Goal: Transaction & Acquisition: Purchase product/service

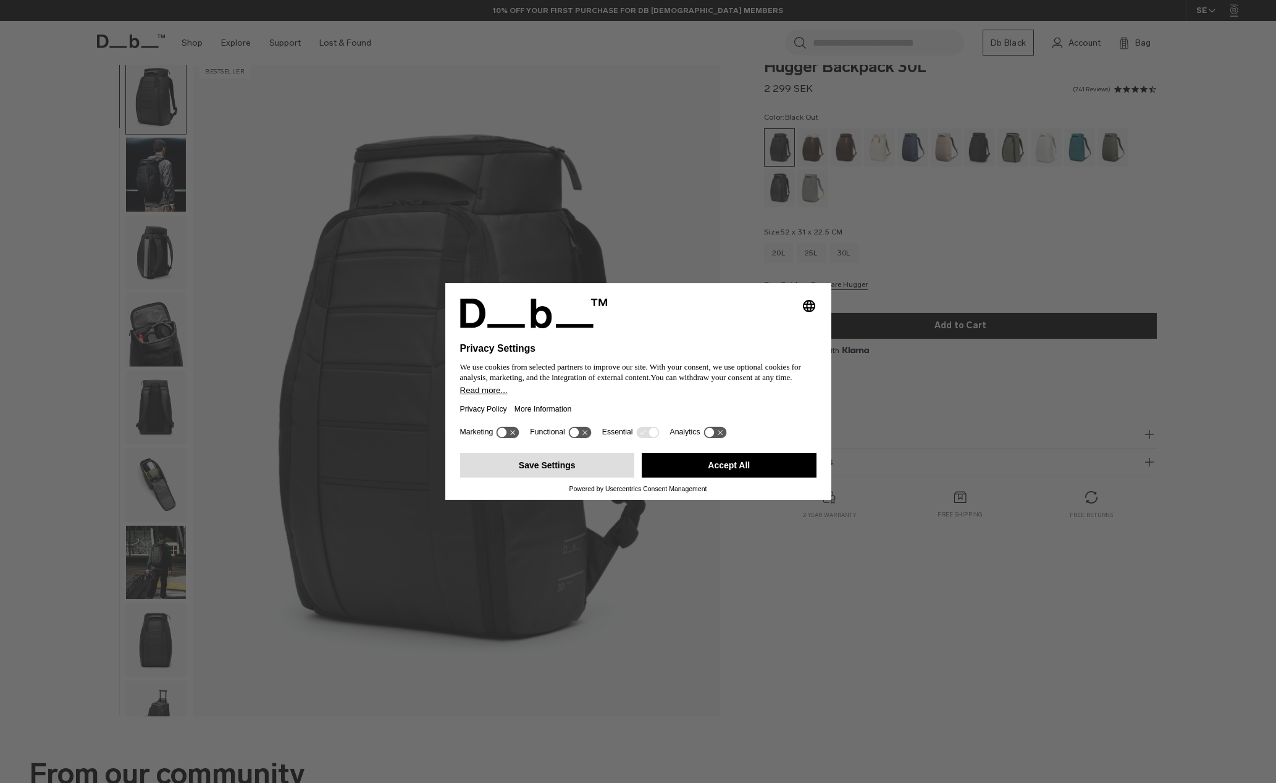
click at [615, 474] on button "Save Settings" at bounding box center [547, 465] width 175 height 25
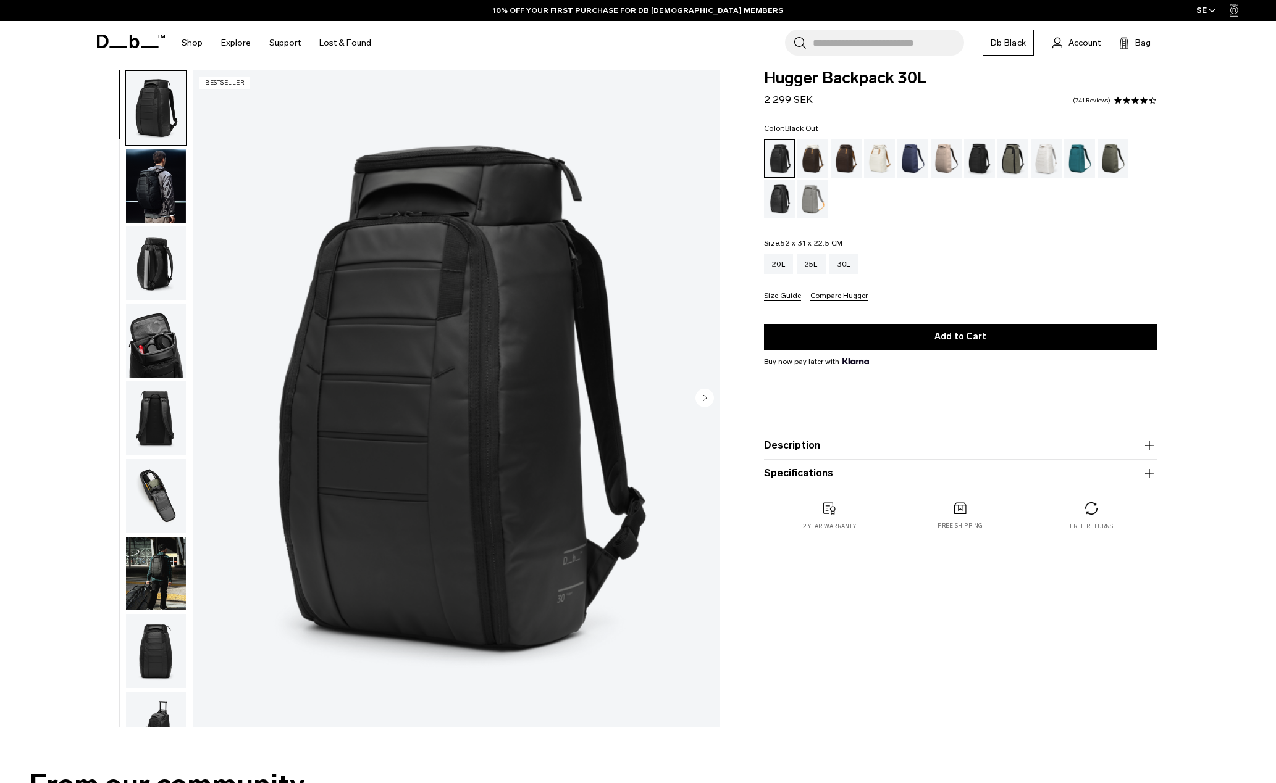
scroll to position [15, 0]
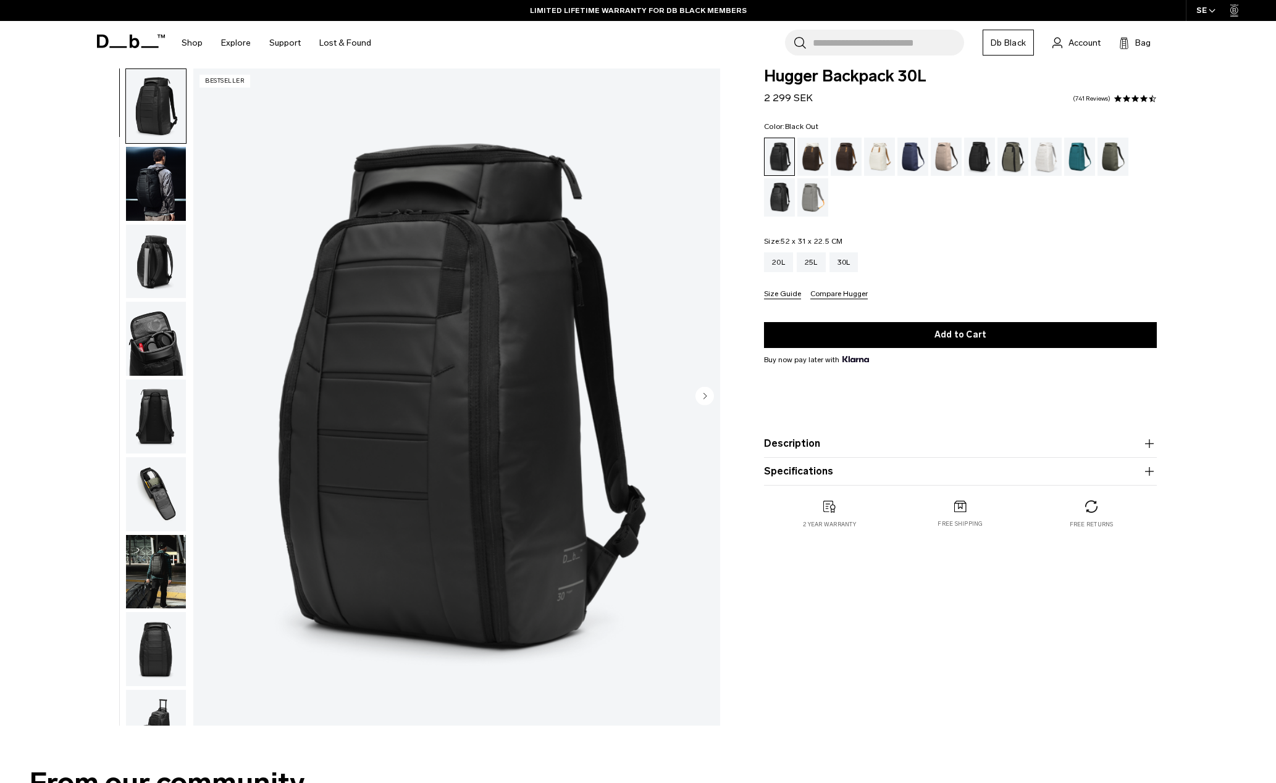
click at [156, 173] on img "button" at bounding box center [156, 184] width 60 height 74
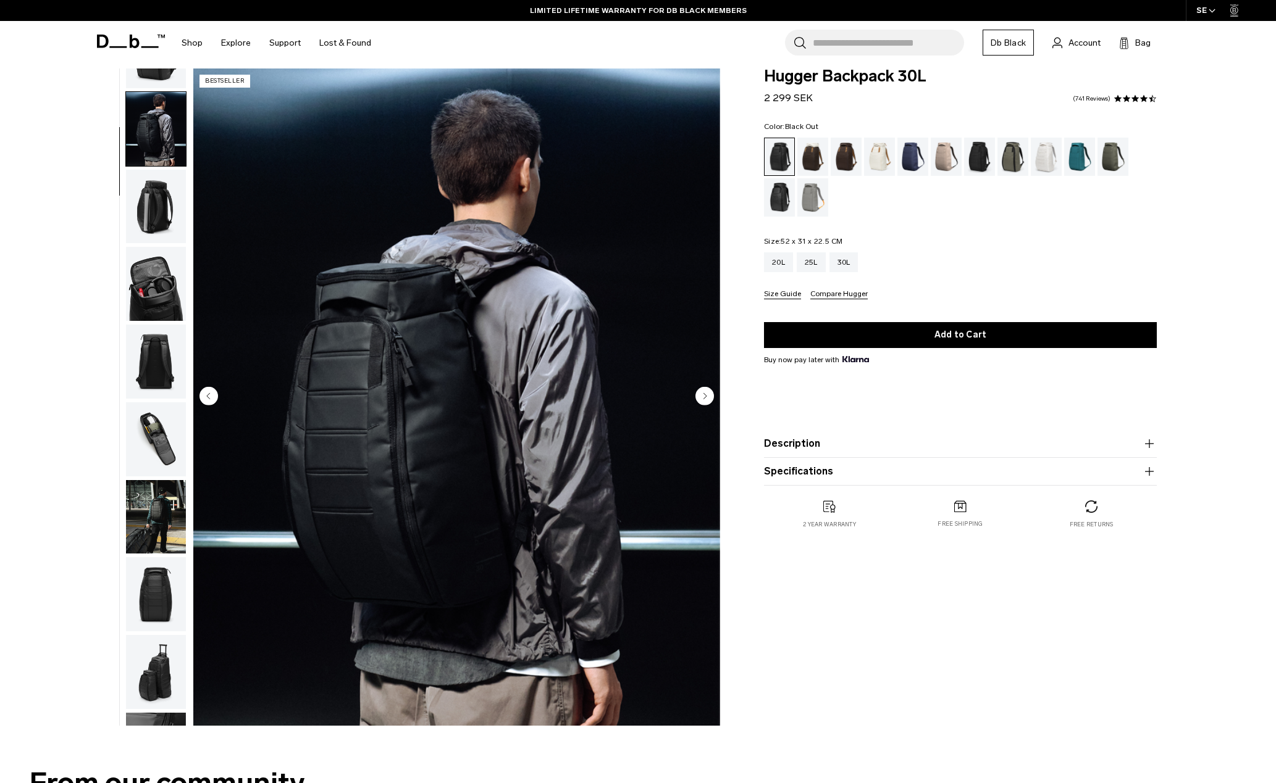
scroll to position [78, 0]
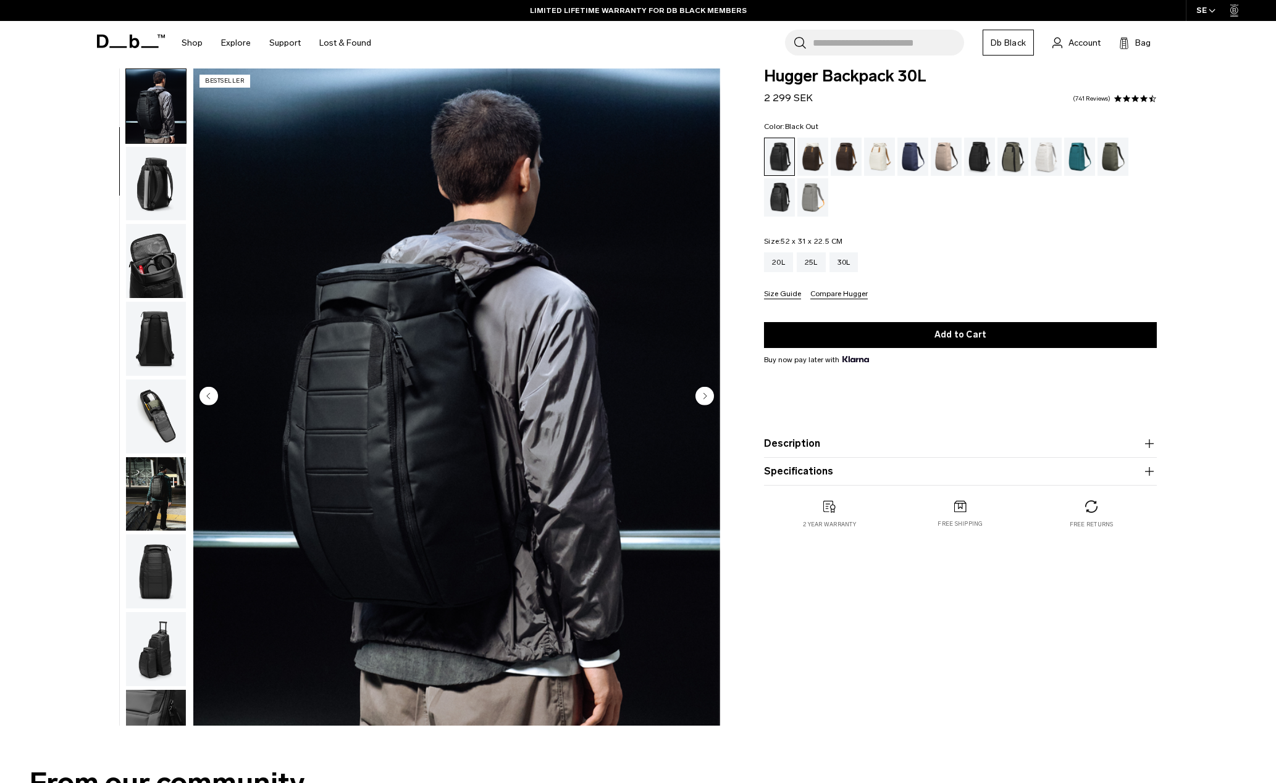
click at [155, 175] on img "button" at bounding box center [156, 184] width 60 height 74
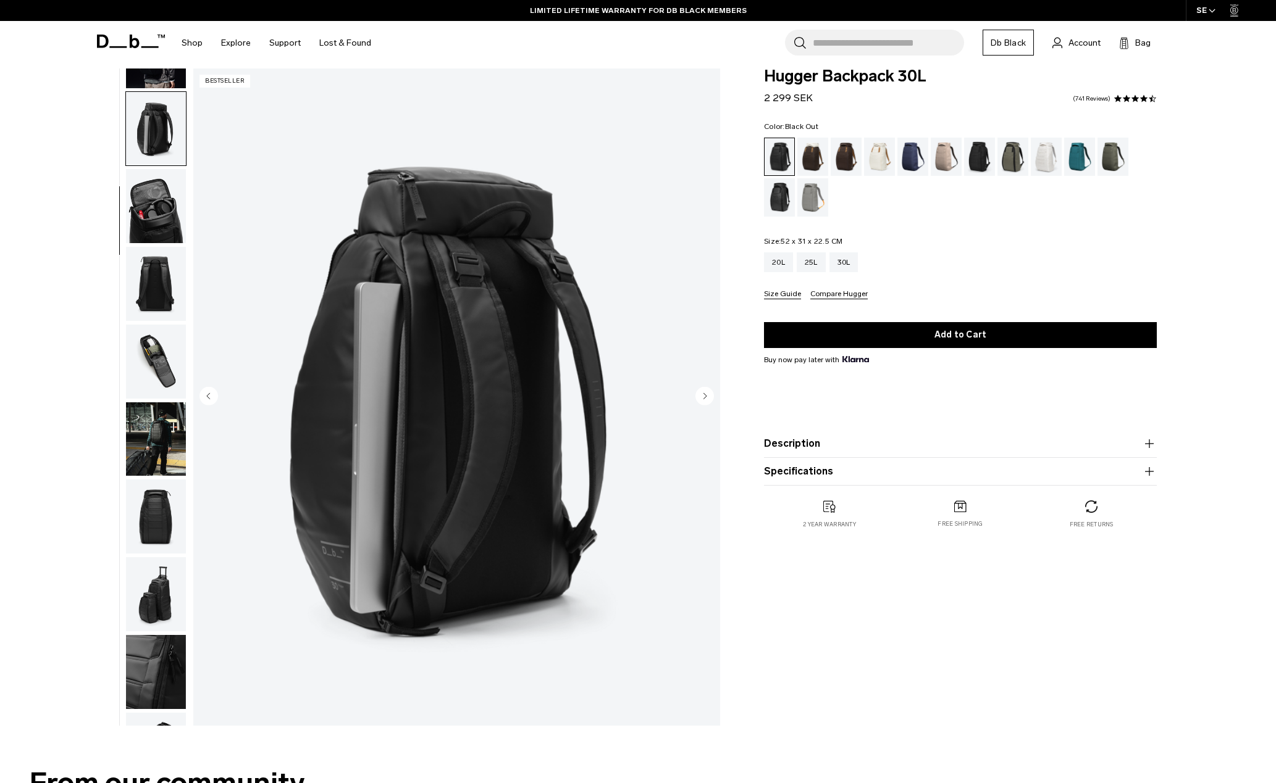
scroll to position [156, 0]
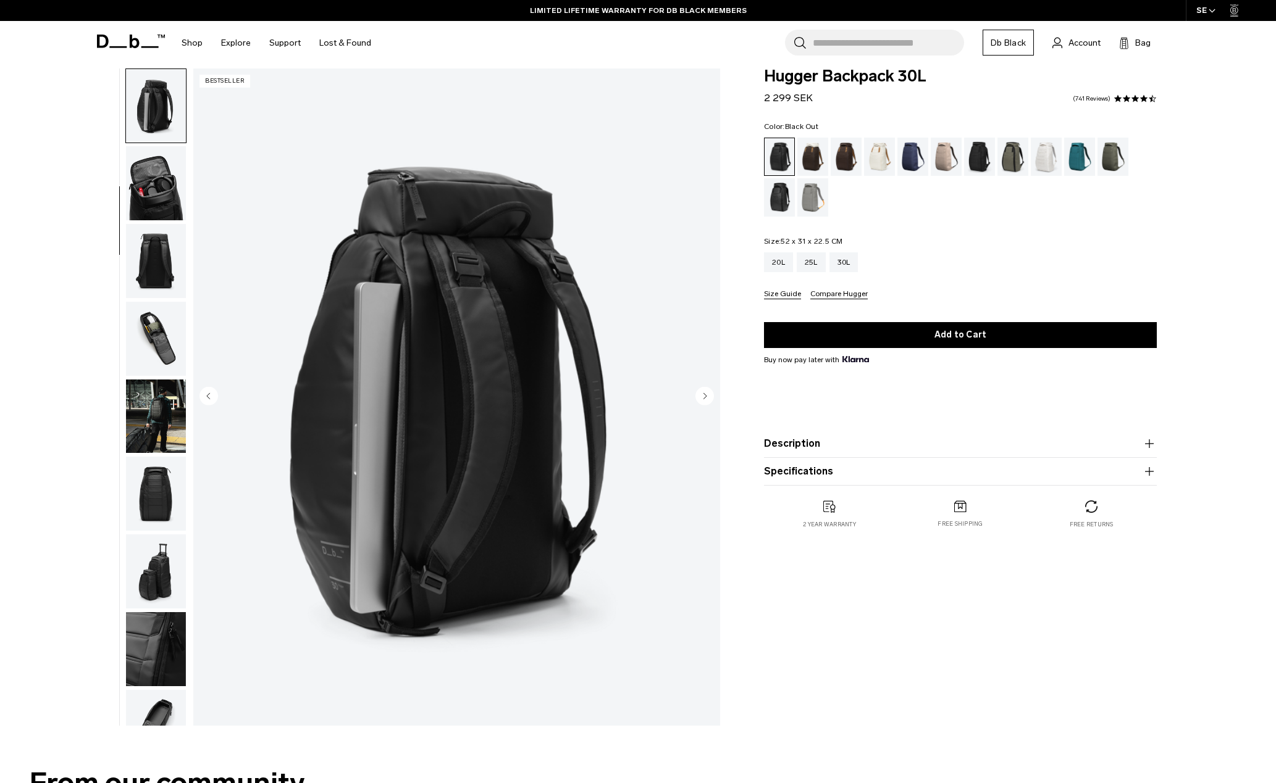
click at [155, 175] on img "button" at bounding box center [156, 183] width 60 height 74
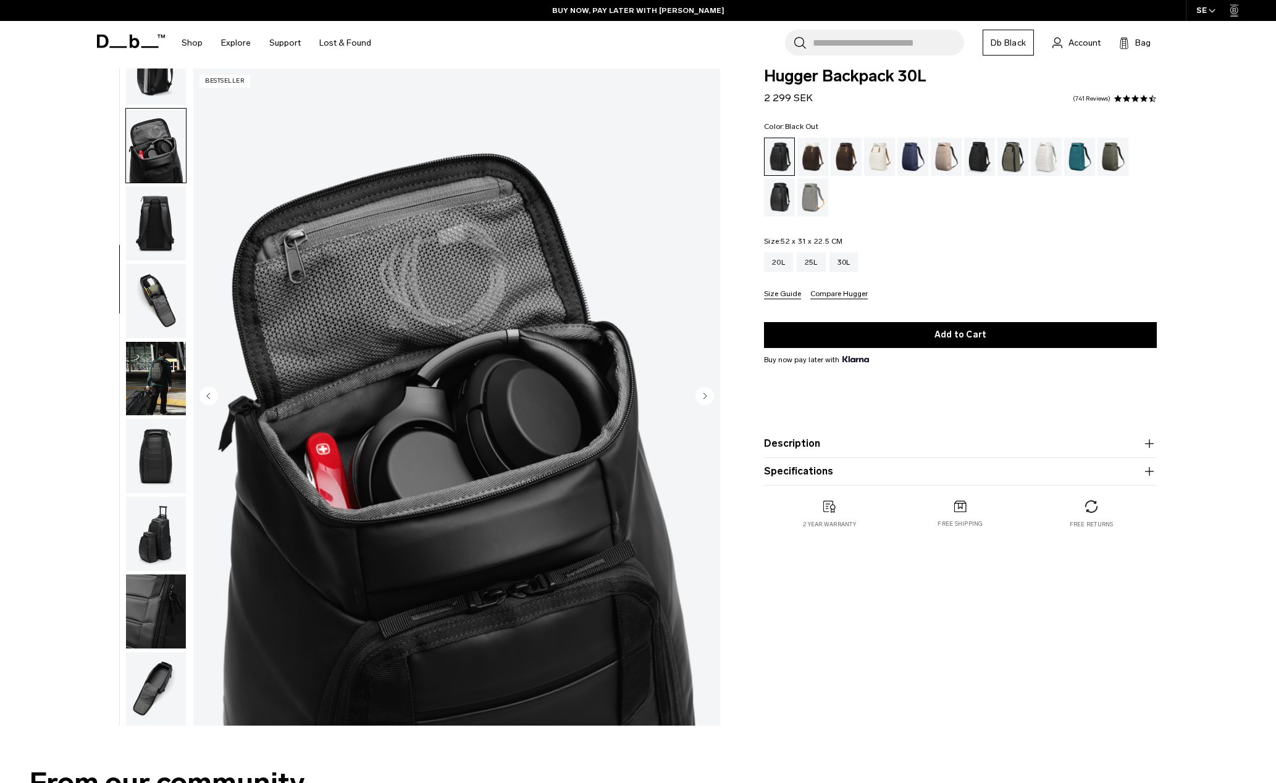
scroll to position [194, 0]
click at [162, 80] on img "button" at bounding box center [156, 67] width 60 height 74
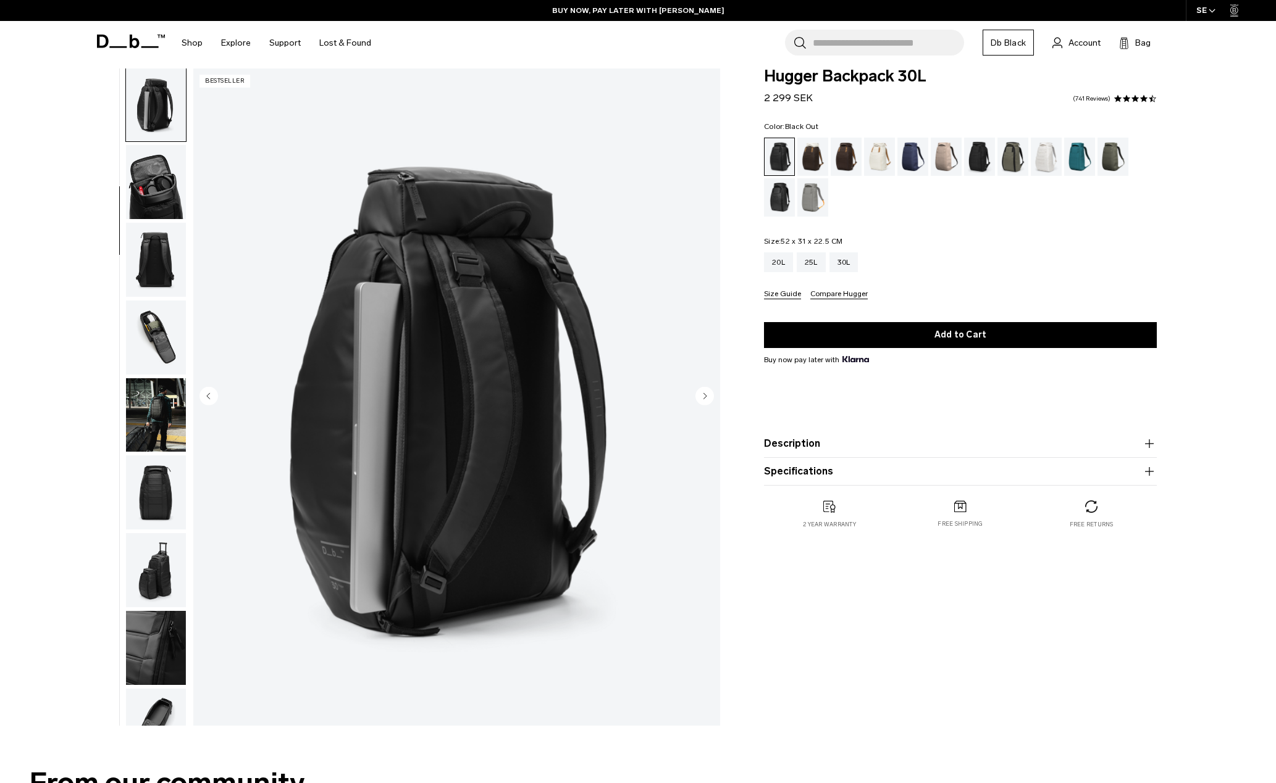
scroll to position [156, 0]
click at [165, 340] on img "button" at bounding box center [156, 339] width 60 height 74
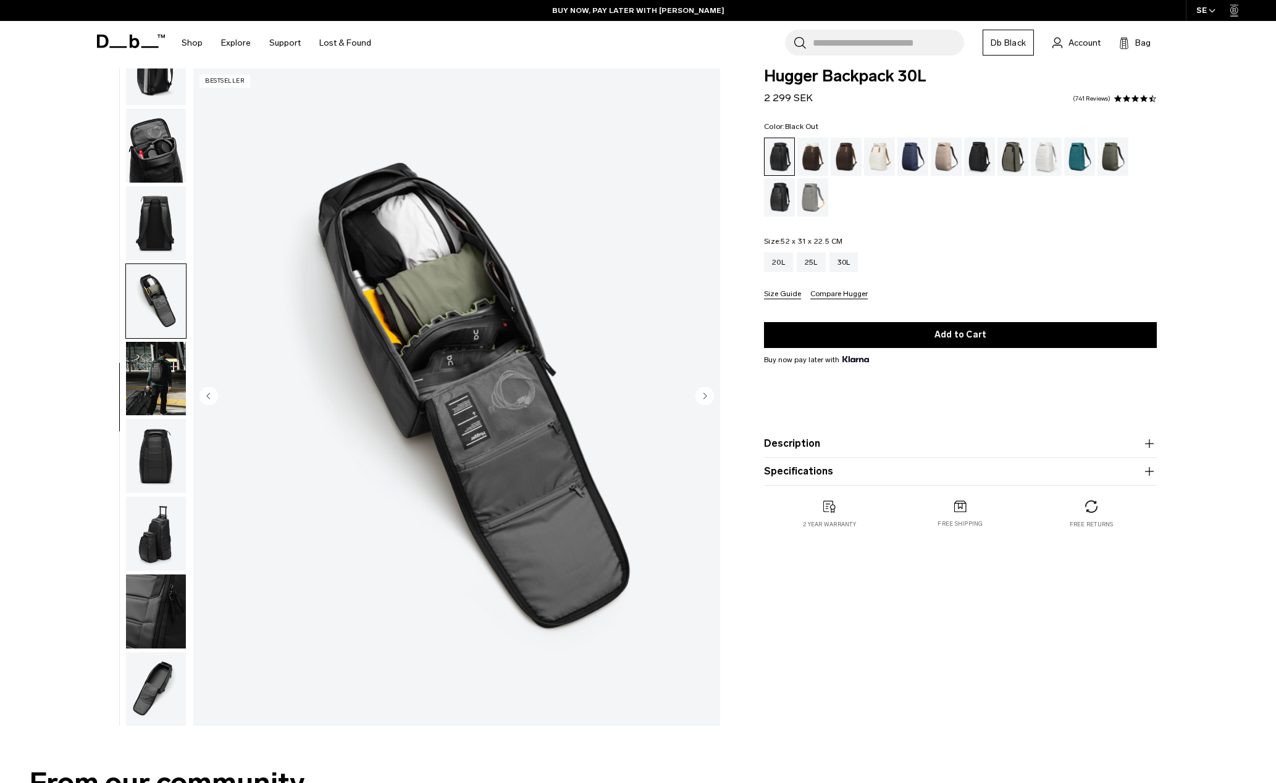
scroll to position [194, 0]
click at [150, 380] on img "button" at bounding box center [156, 378] width 60 height 74
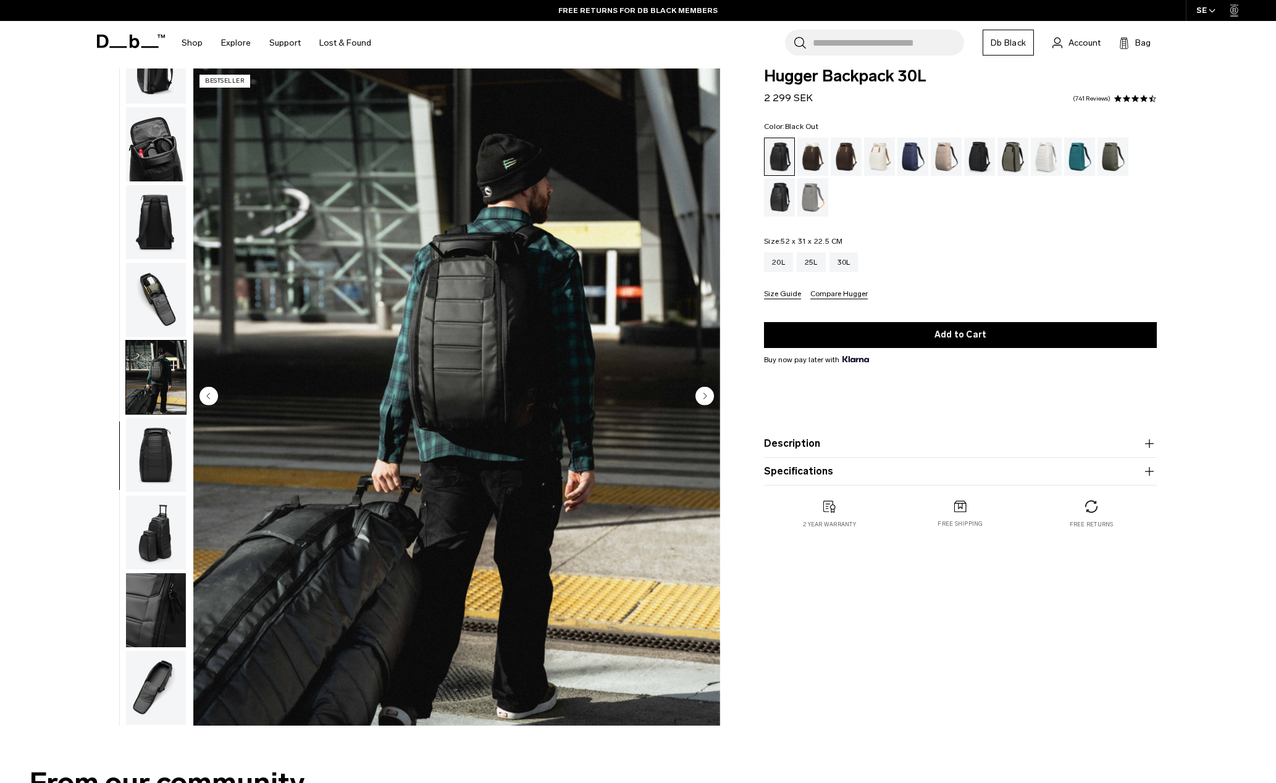
click at [162, 462] on img "button" at bounding box center [156, 455] width 60 height 74
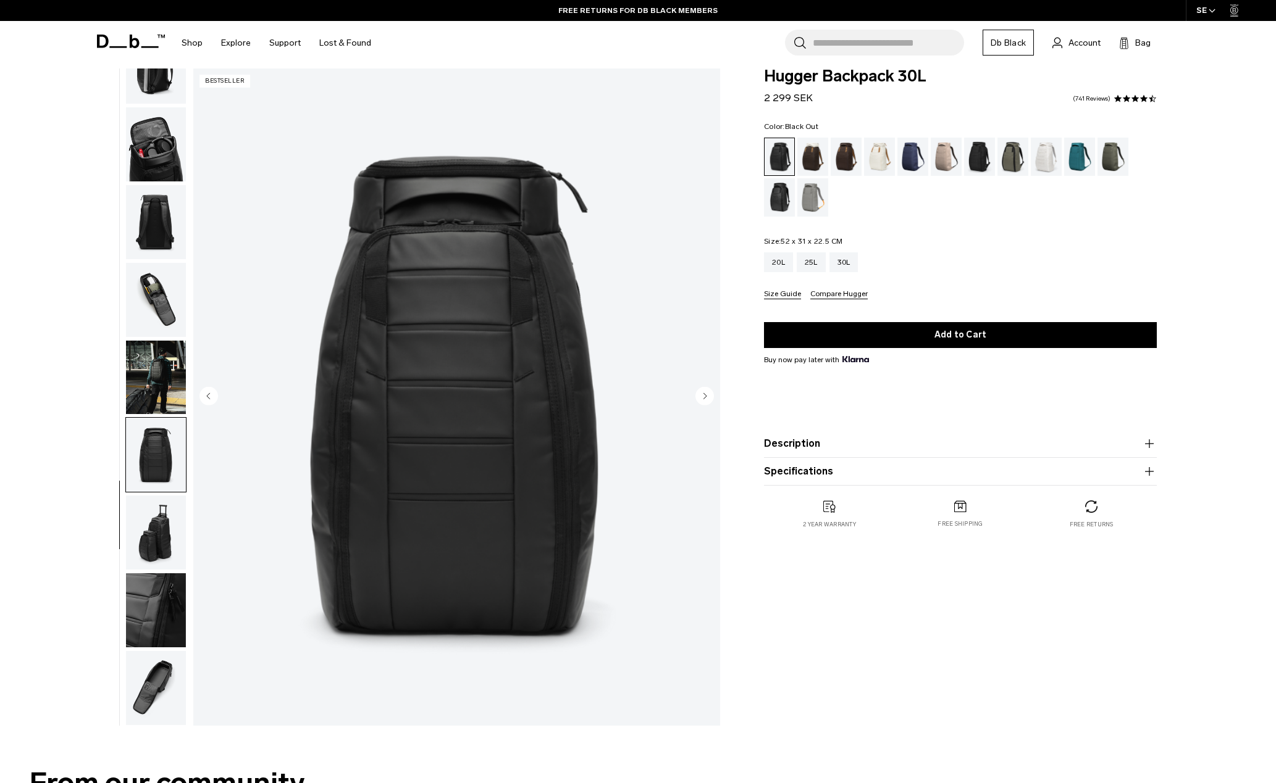
click at [147, 527] on img "button" at bounding box center [156, 533] width 60 height 74
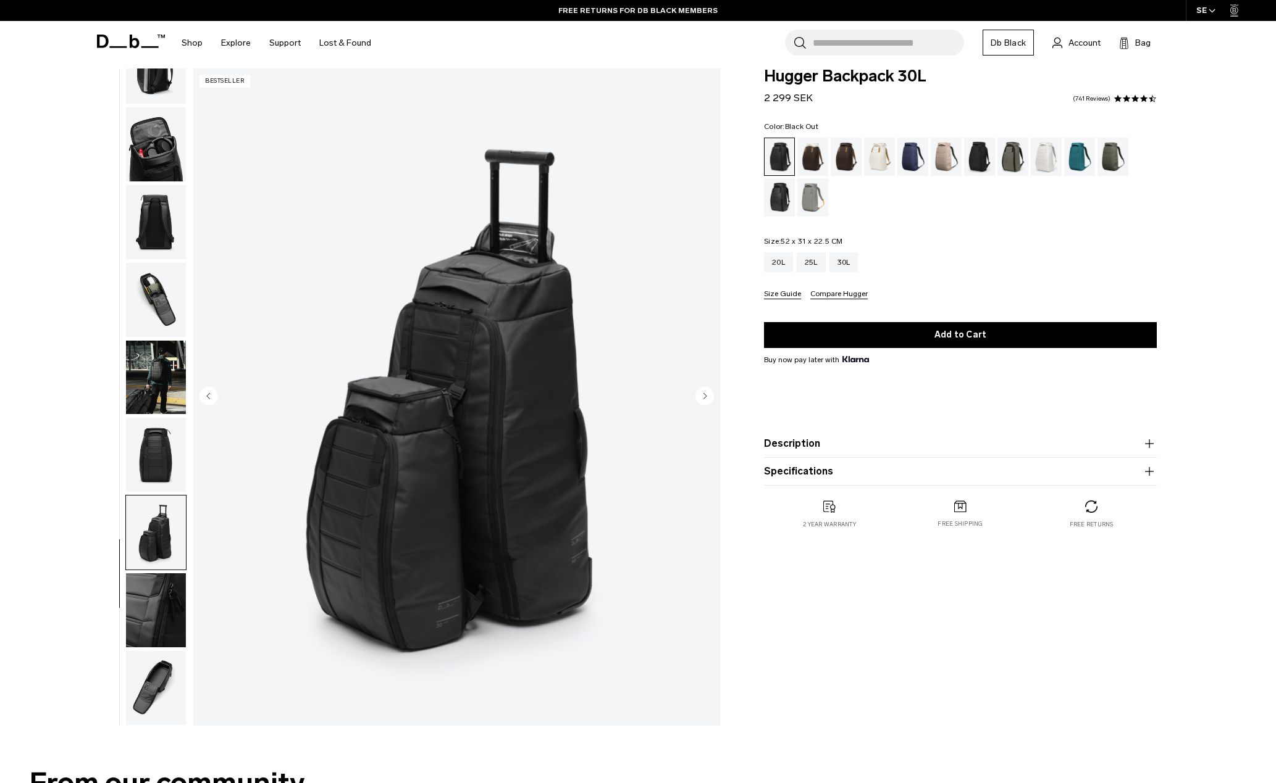
click at [153, 601] on img "button" at bounding box center [156, 611] width 60 height 74
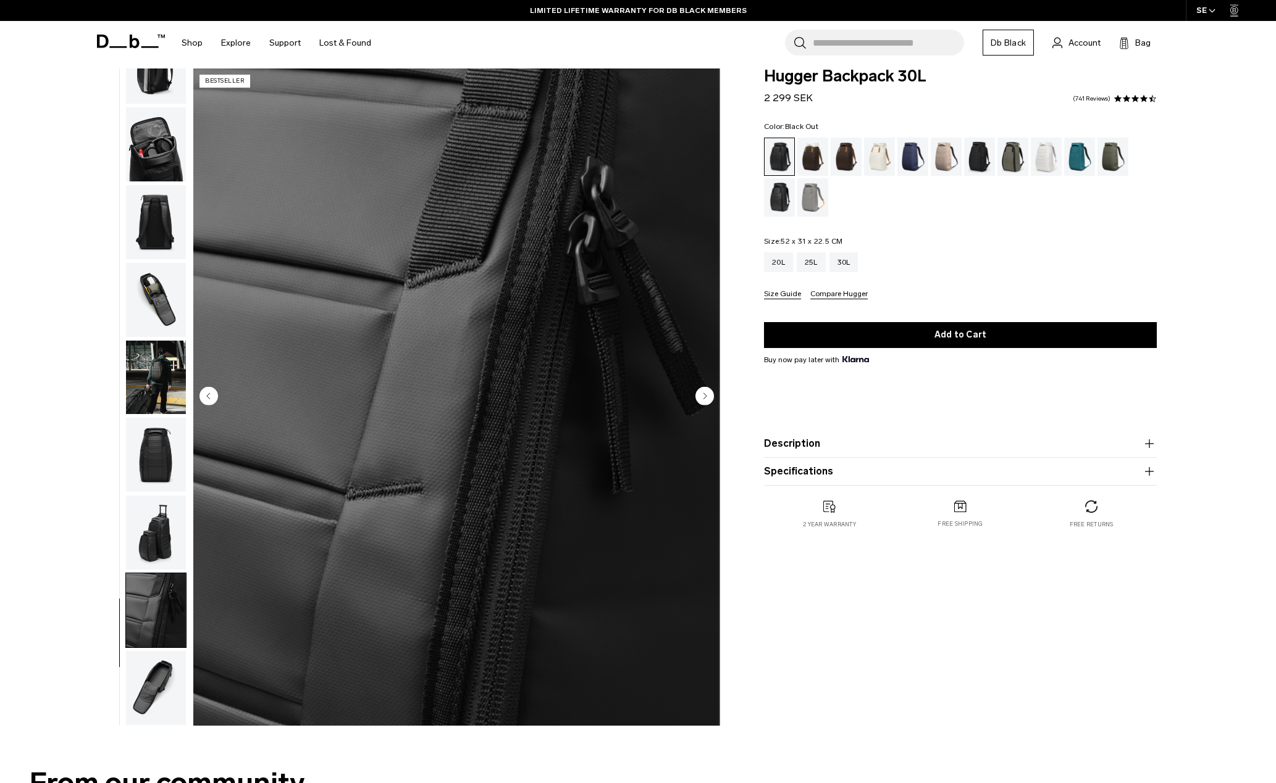
click at [159, 696] on img "button" at bounding box center [156, 688] width 60 height 74
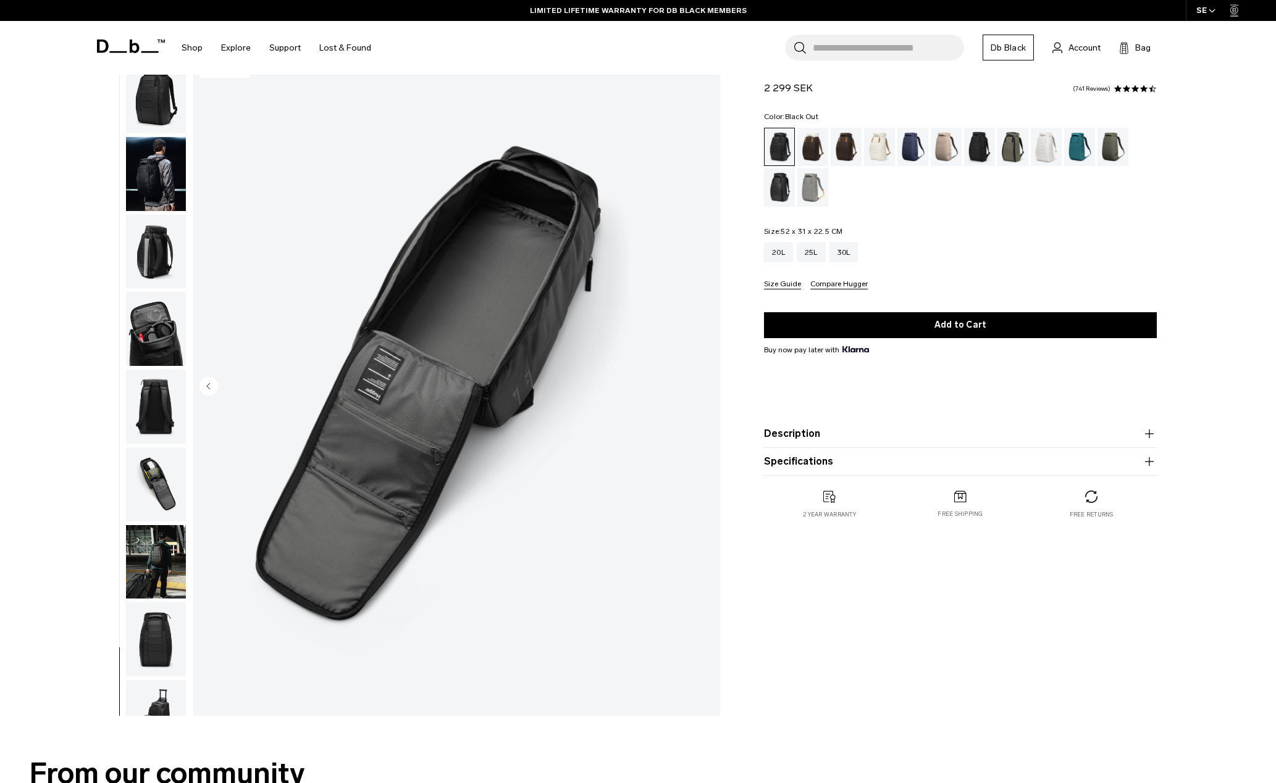
scroll to position [0, 0]
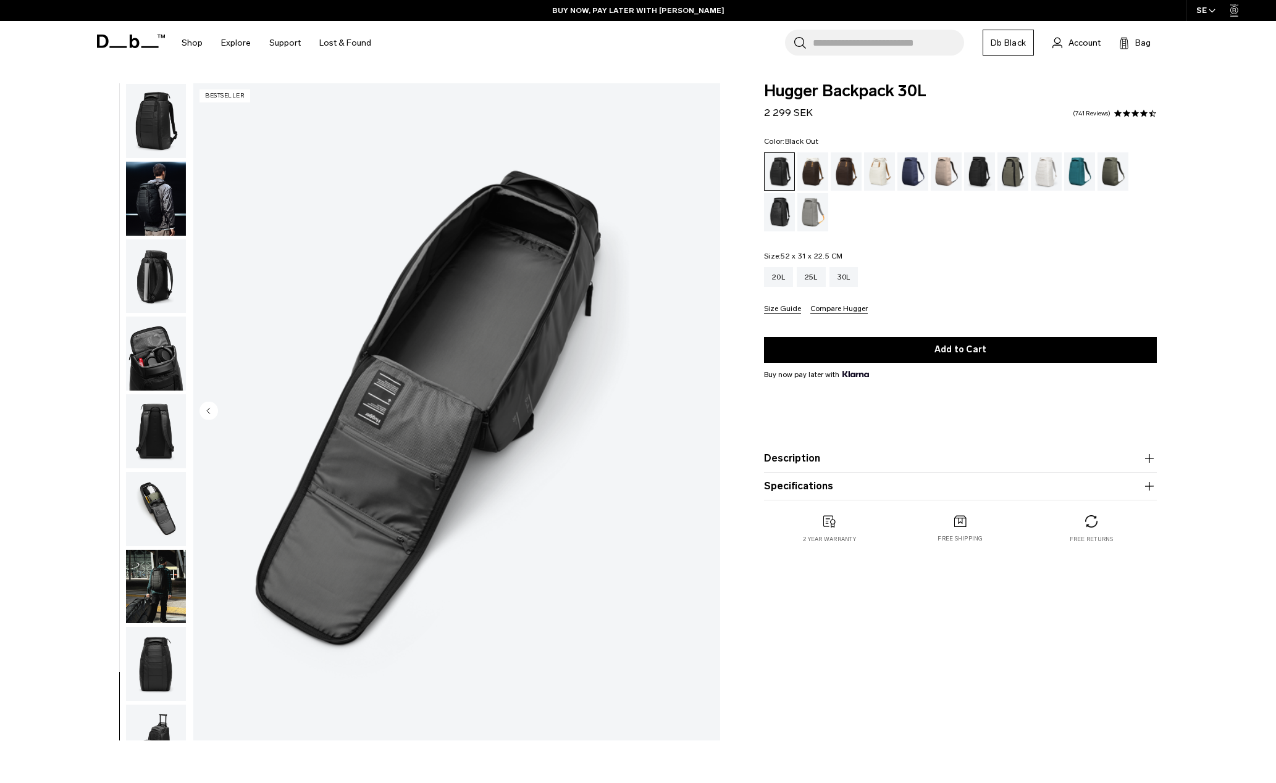
click at [151, 159] on ul at bounding box center [155, 412] width 61 height 658
click at [160, 128] on img "button" at bounding box center [156, 121] width 60 height 74
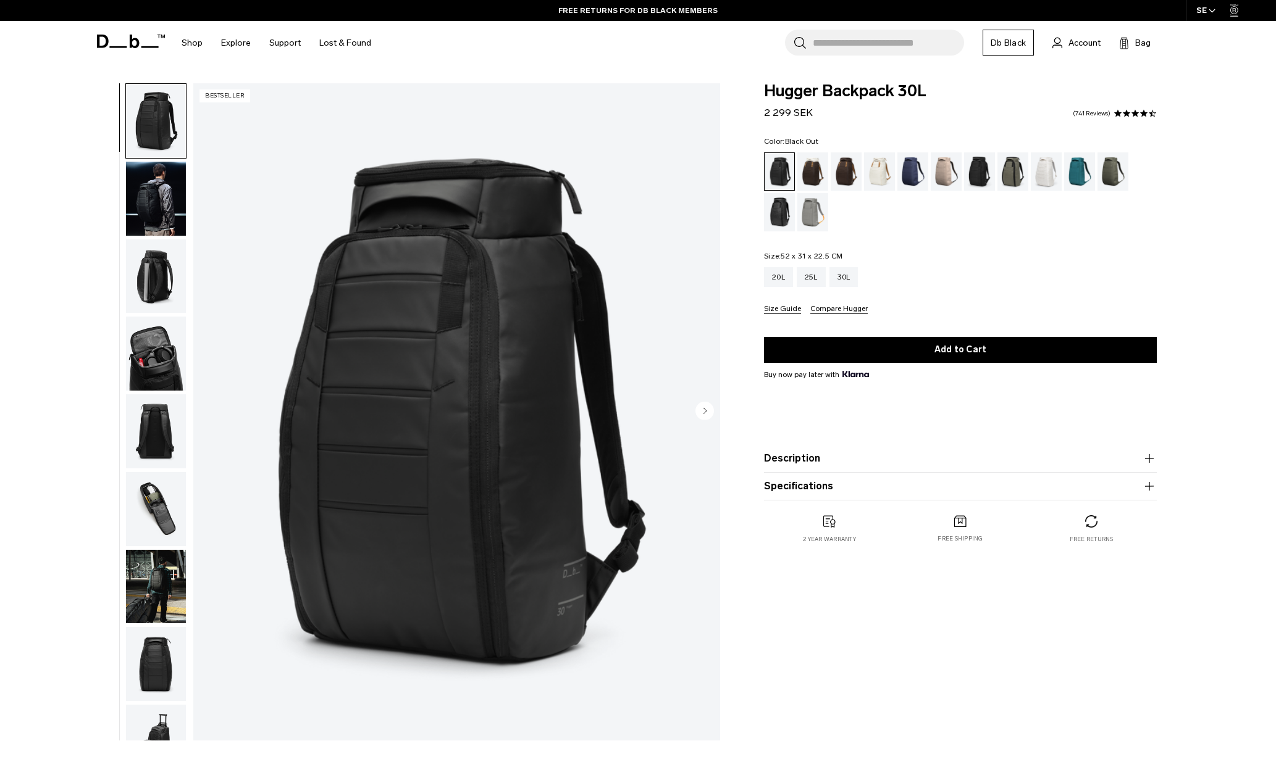
click at [963, 613] on div "Hugger Backpack 30L 2 299 SEK 4.6 star rating 741 Reviews Color: Black Out Out …" at bounding box center [960, 415] width 467 height 664
